Goal: Task Accomplishment & Management: Use online tool/utility

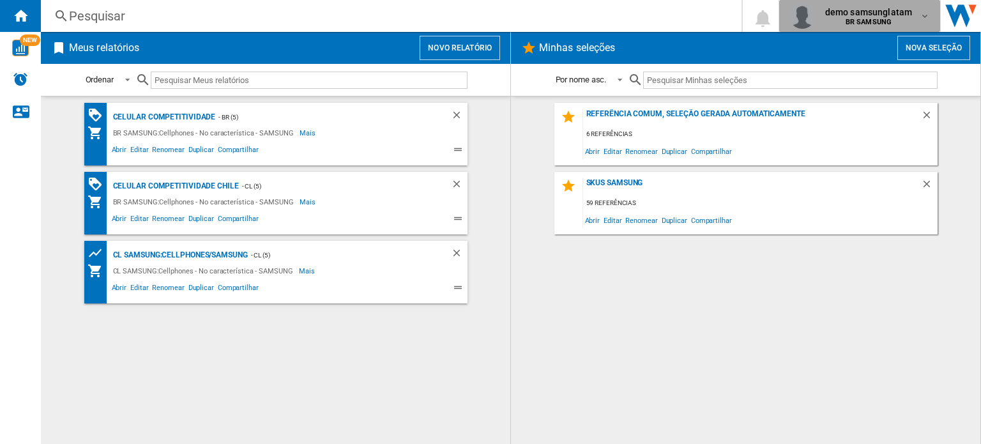
click at [871, 23] on b "BR SAMSUNG" at bounding box center [868, 22] width 46 height 8
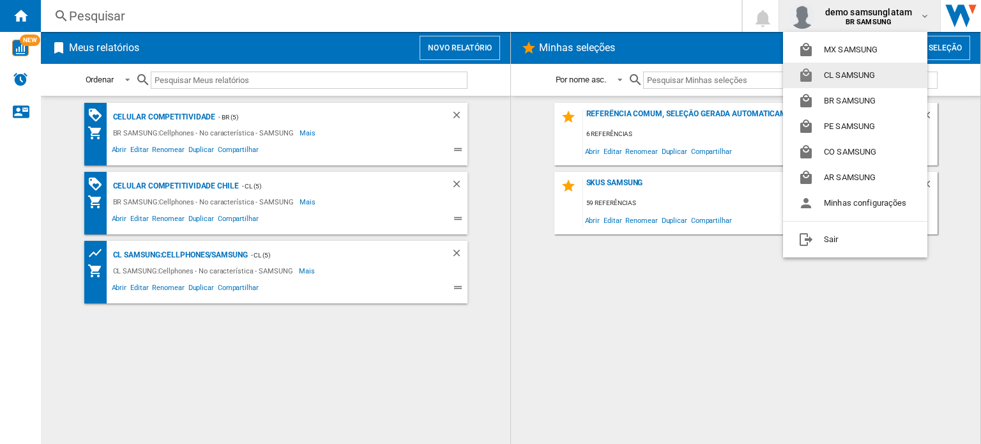
click at [848, 75] on button "CL SAMSUNG" at bounding box center [855, 76] width 144 height 26
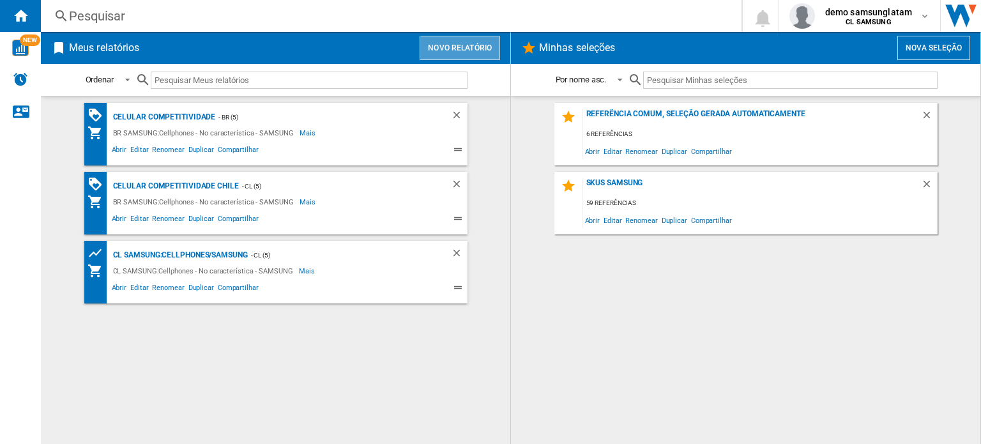
click at [481, 45] on button "Novo relatório" at bounding box center [459, 48] width 80 height 24
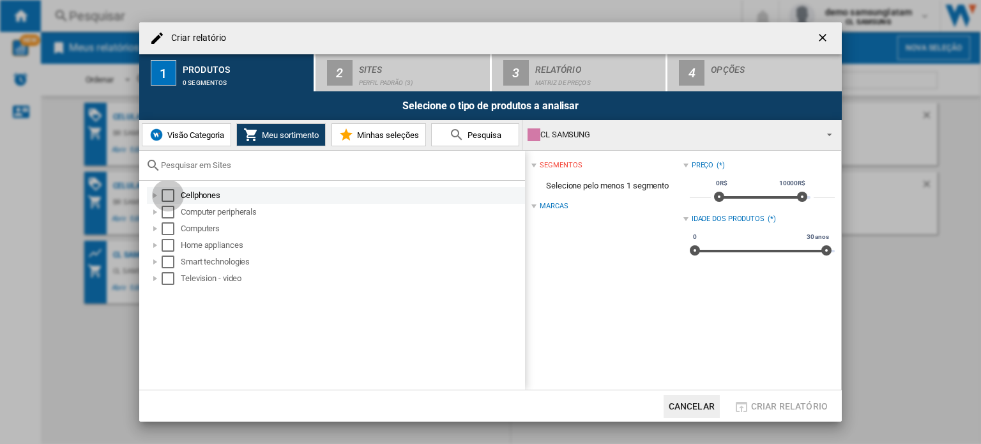
click at [168, 193] on div "Select" at bounding box center [168, 195] width 13 height 13
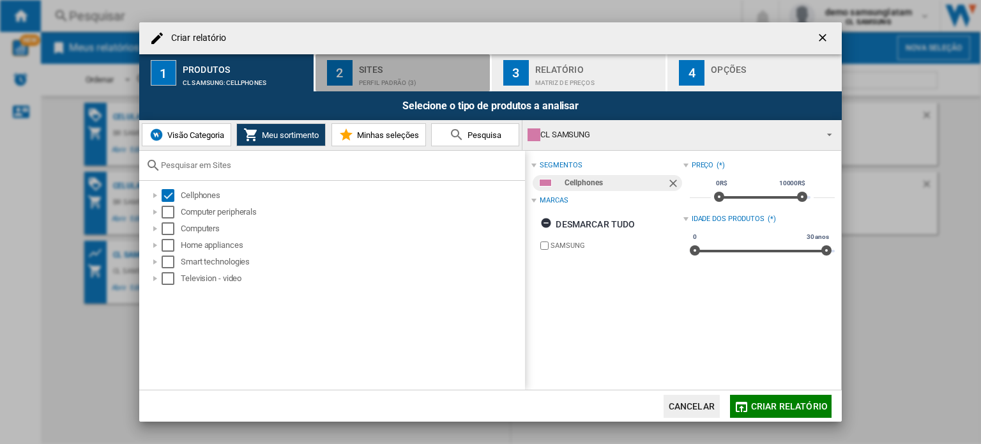
click at [445, 68] on div "Sites" at bounding box center [422, 65] width 126 height 13
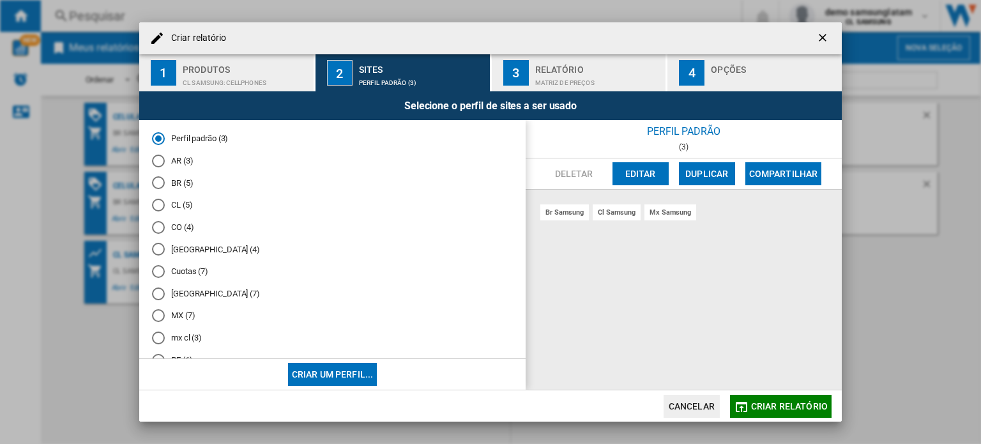
click at [169, 206] on md-radio-button "CL (5)" at bounding box center [332, 205] width 361 height 12
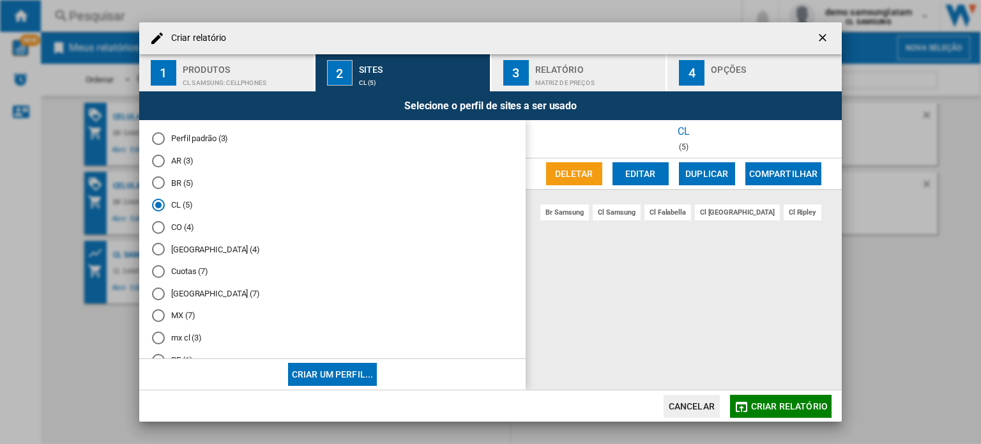
click at [654, 172] on button "Editar" at bounding box center [640, 173] width 56 height 23
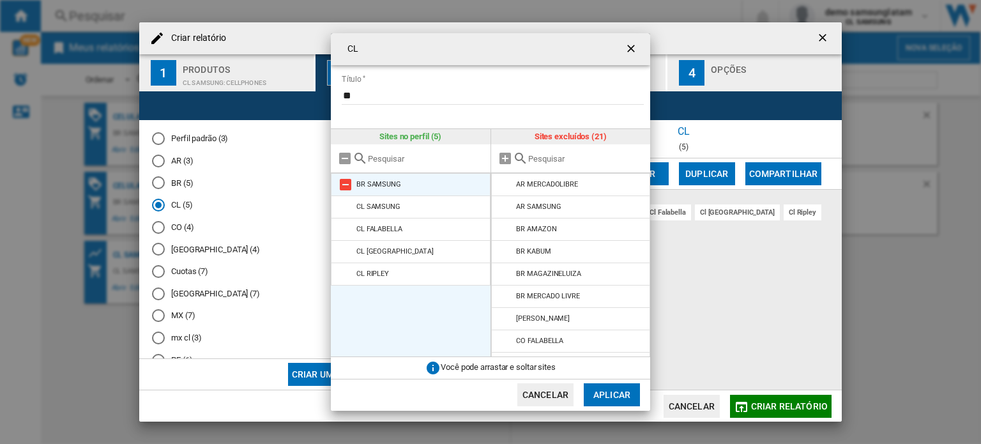
click at [339, 181] on md-icon at bounding box center [345, 184] width 15 height 15
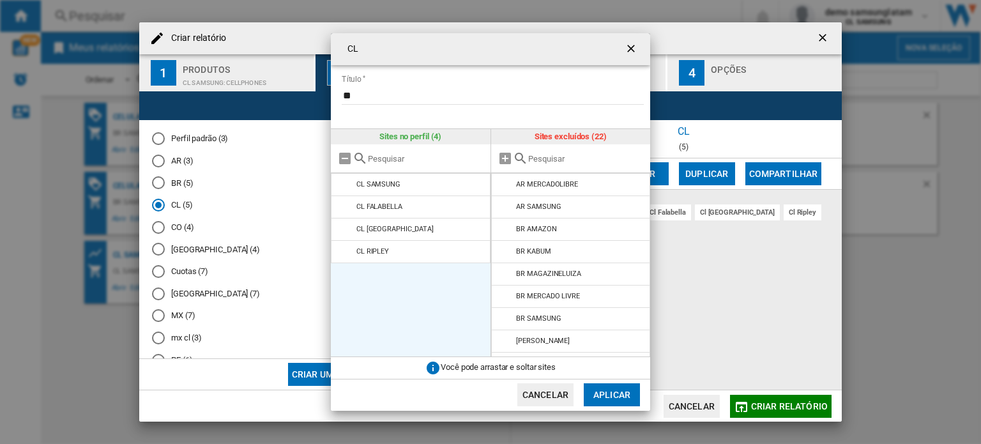
click at [614, 391] on button "Aplicar" at bounding box center [612, 394] width 56 height 23
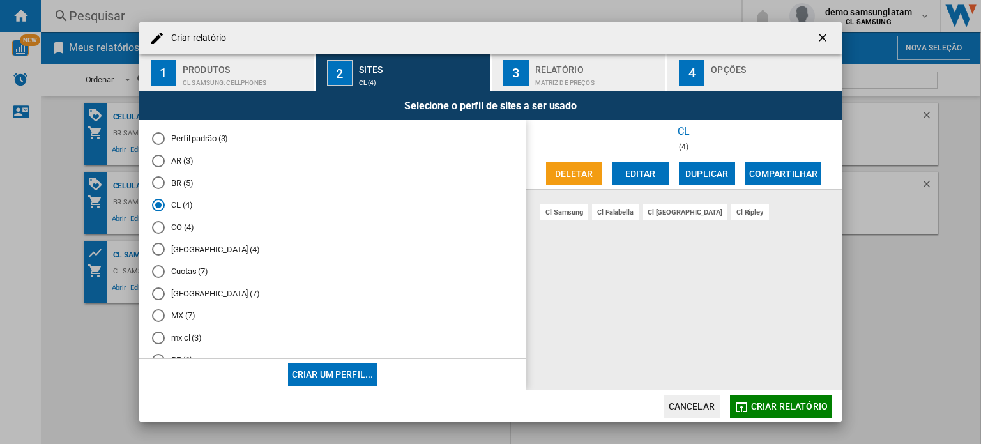
click at [774, 408] on span "Criar relatório" at bounding box center [789, 406] width 77 height 10
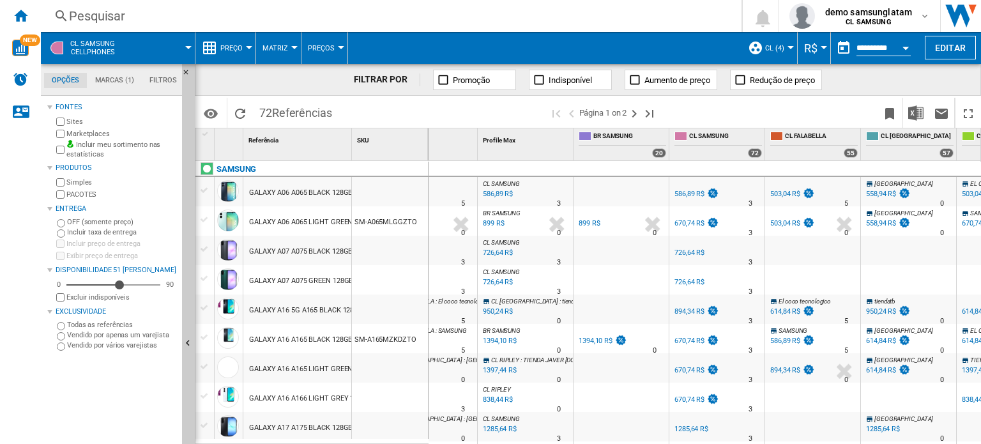
scroll to position [0, 123]
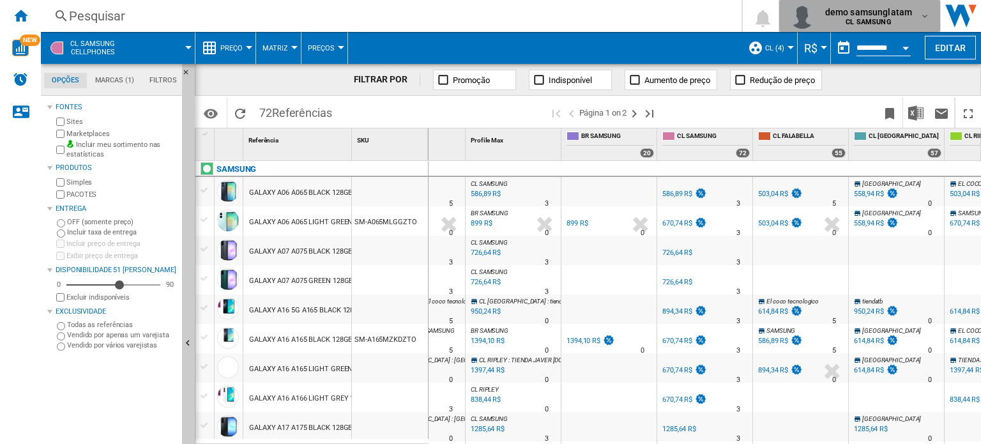
click at [877, 10] on span "demo samsunglatam" at bounding box center [868, 12] width 87 height 13
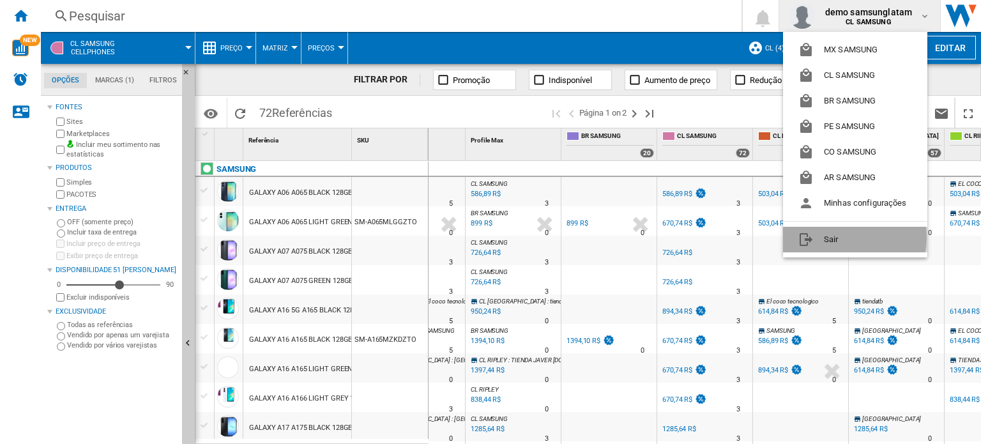
click at [838, 237] on button "Sair" at bounding box center [855, 240] width 144 height 26
